Goal: Information Seeking & Learning: Learn about a topic

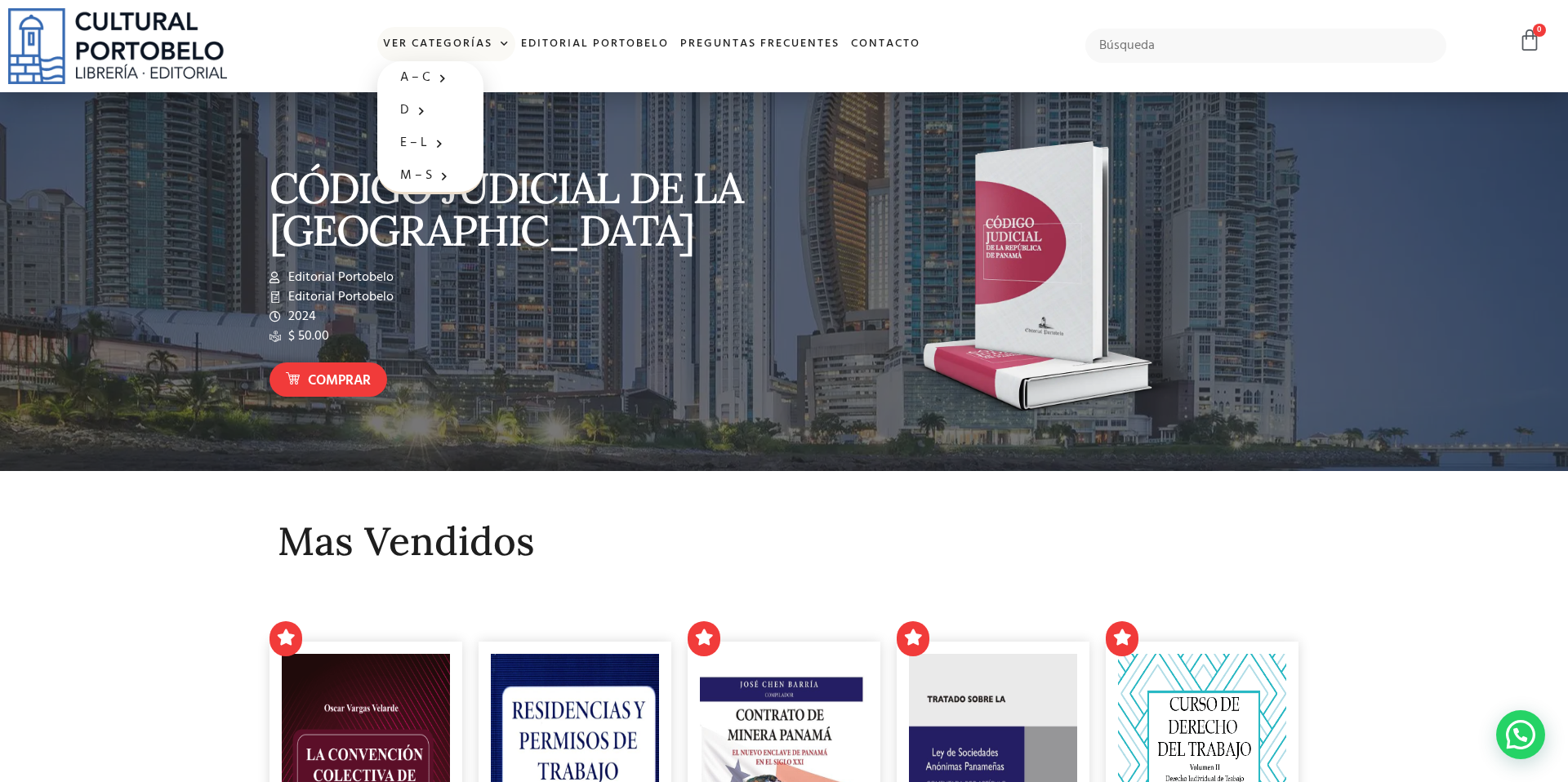
click at [473, 49] on link "Ver Categorías" at bounding box center [446, 45] width 138 height 35
click at [474, 48] on link "Ver Categorías" at bounding box center [446, 45] width 138 height 35
click at [1134, 51] on input "text" at bounding box center [1266, 46] width 361 height 35
type input "internacional"
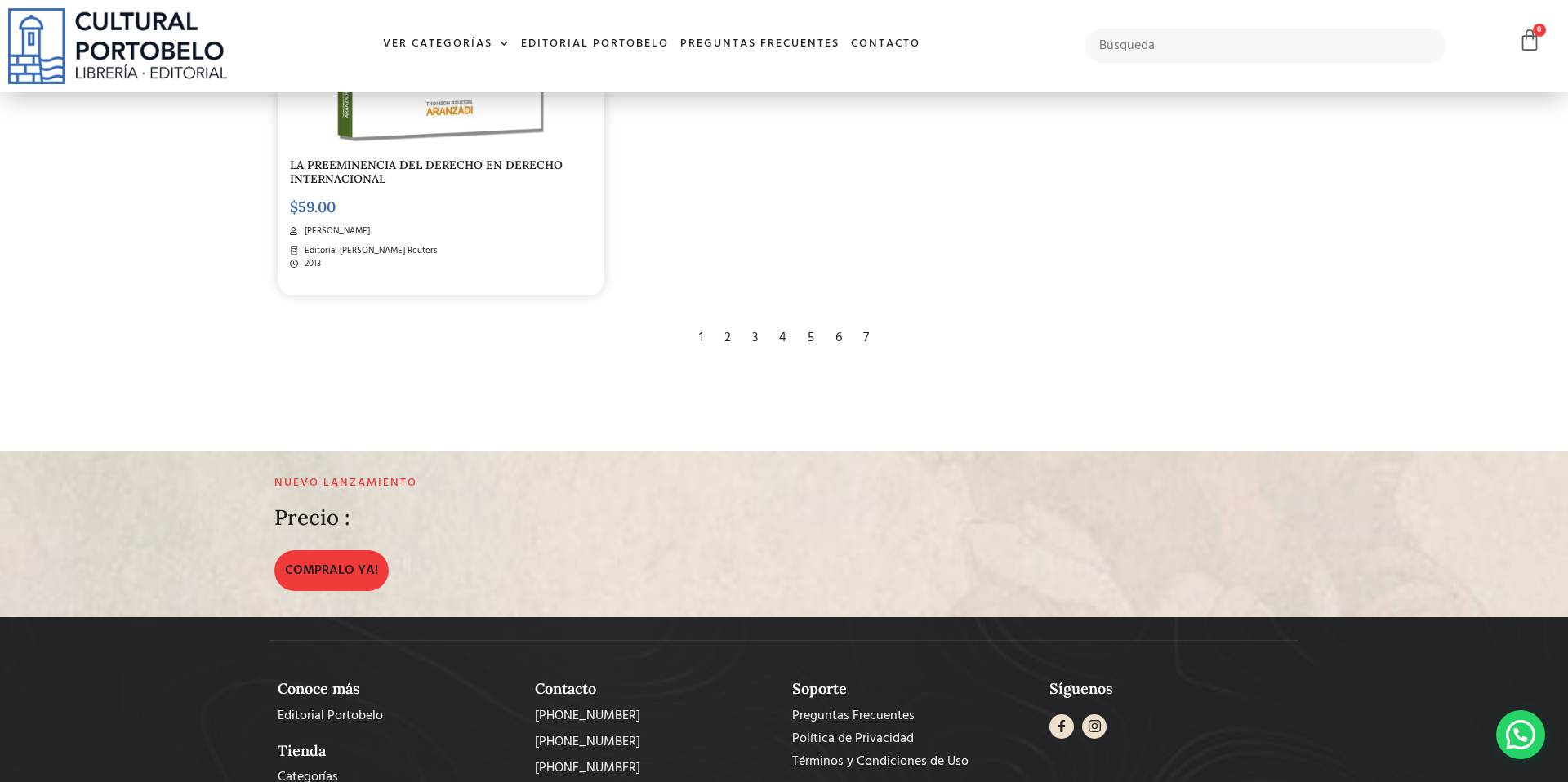
scroll to position [3405, 0]
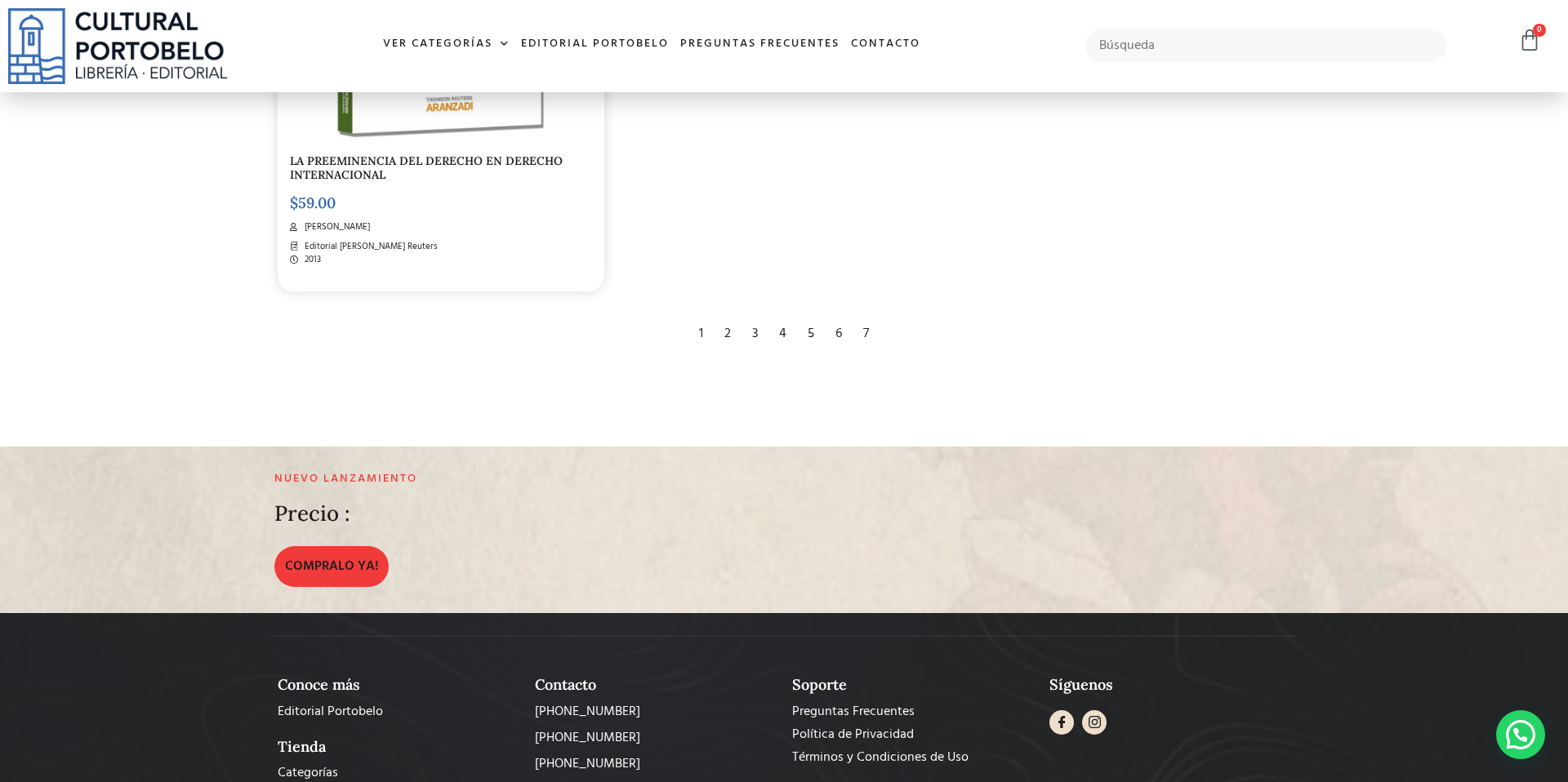
click at [722, 334] on div "2" at bounding box center [727, 334] width 23 height 36
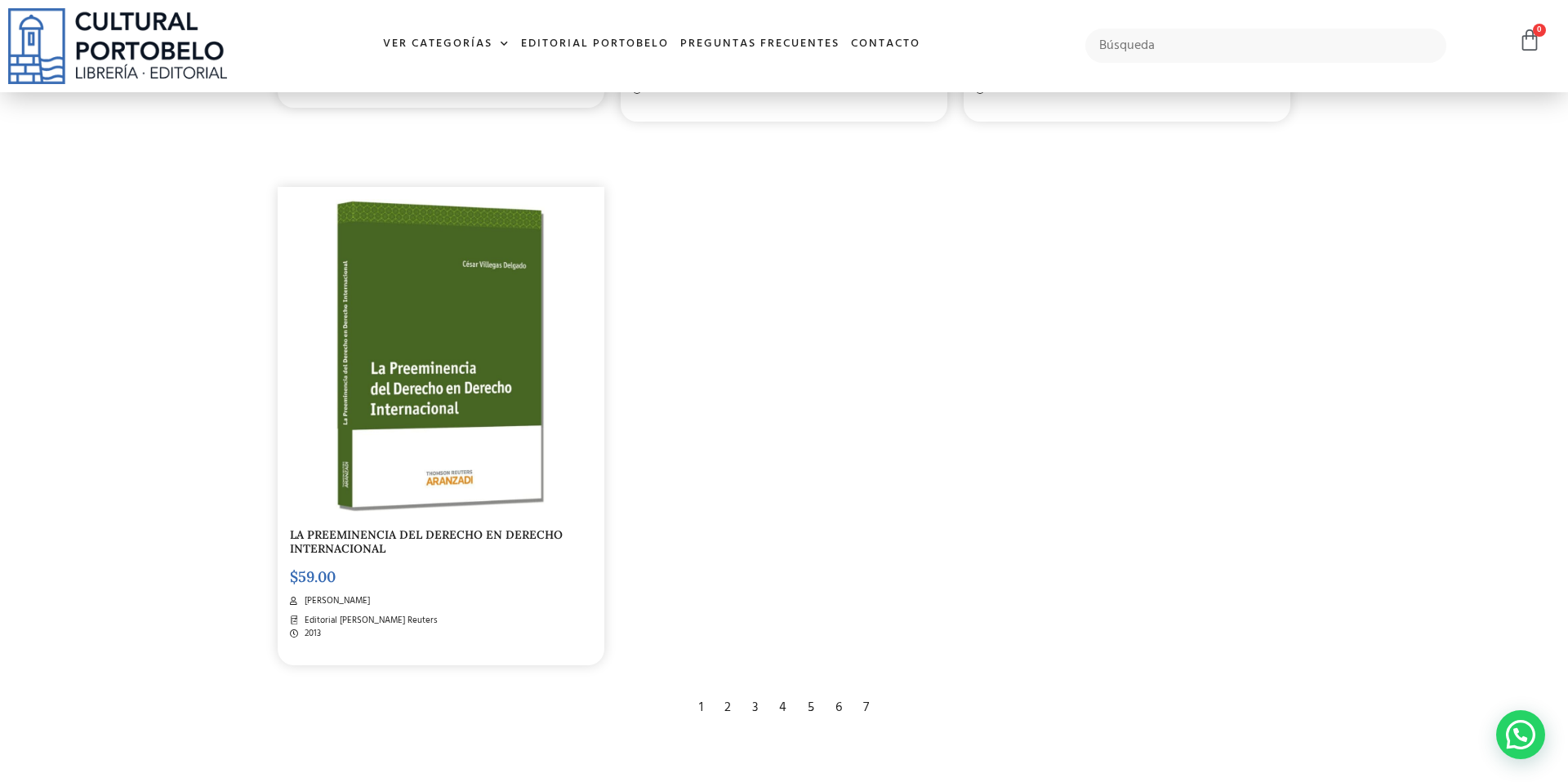
scroll to position [3029, 0]
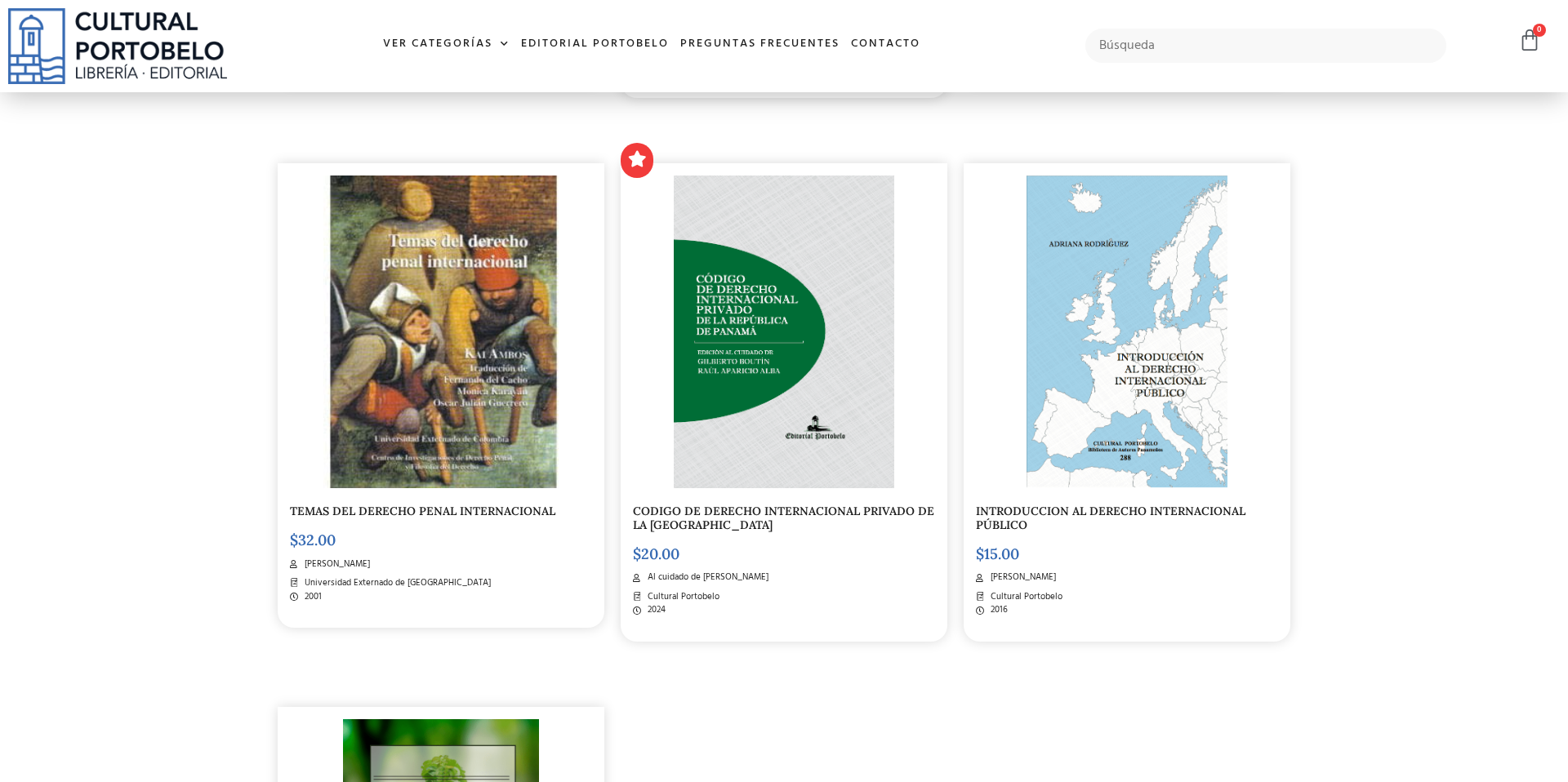
scroll to position [3542, 0]
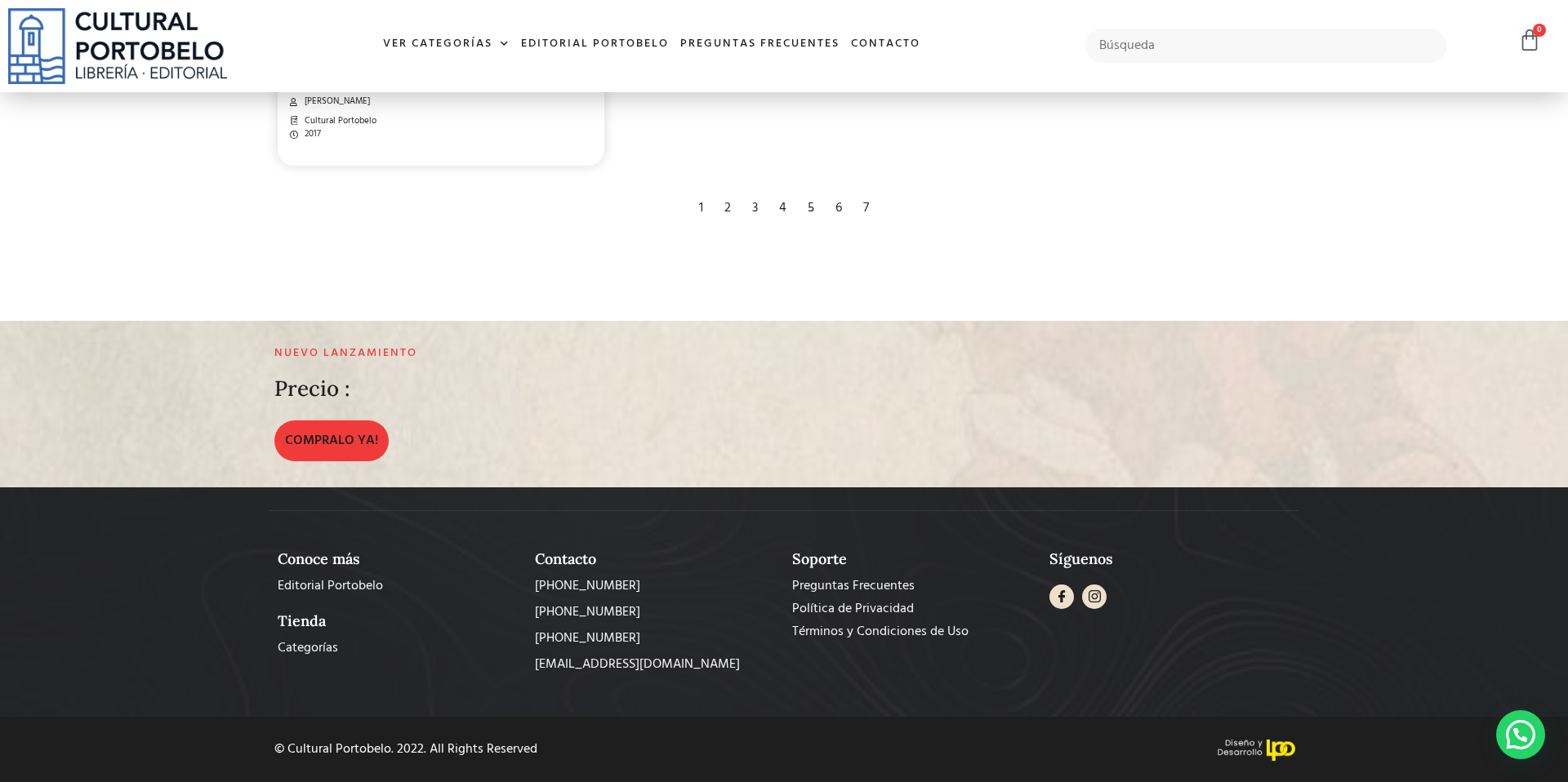
click at [697, 205] on div "1" at bounding box center [701, 208] width 20 height 36
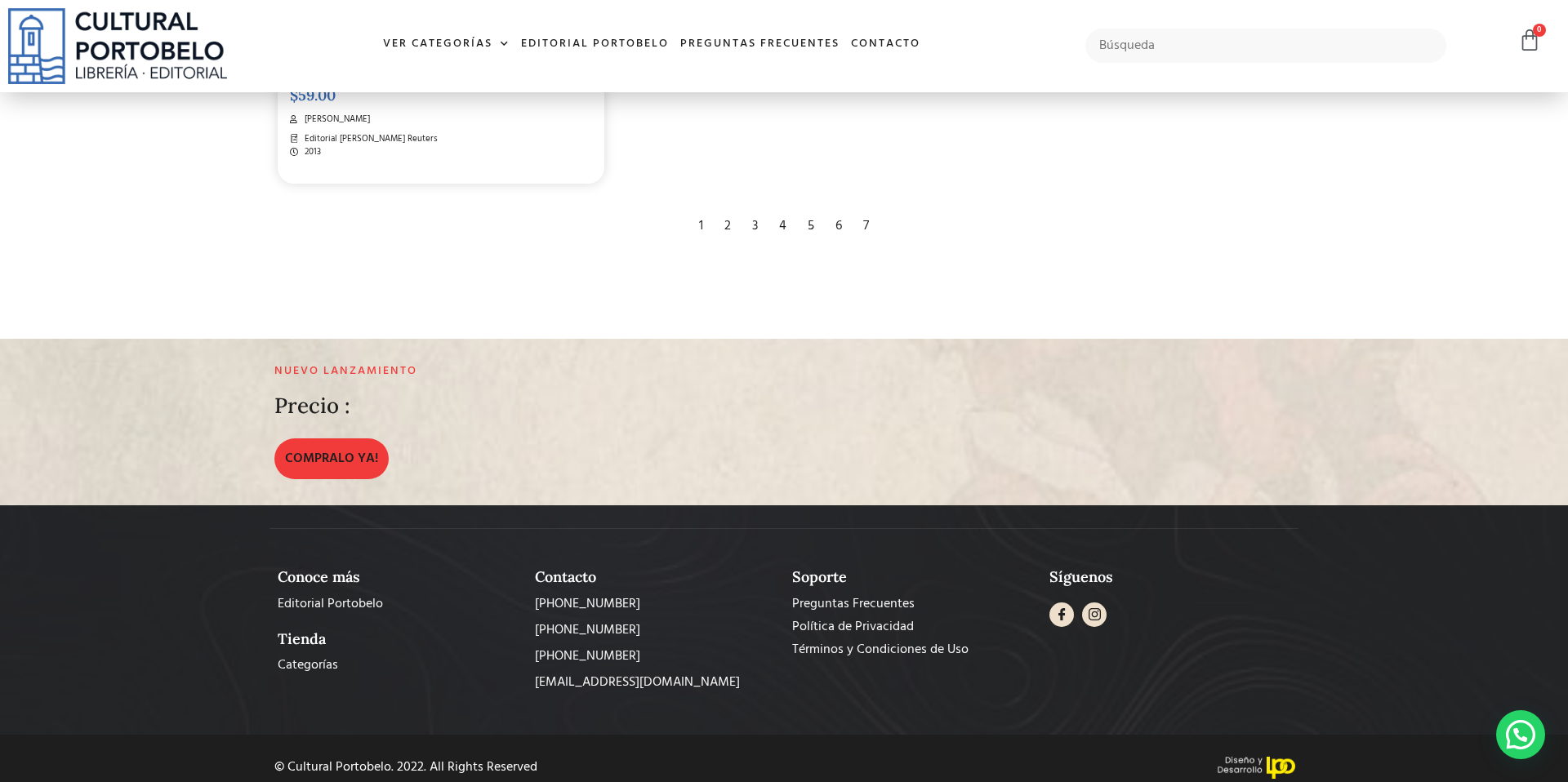
scroll to position [3530, 0]
